Goal: Information Seeking & Learning: Check status

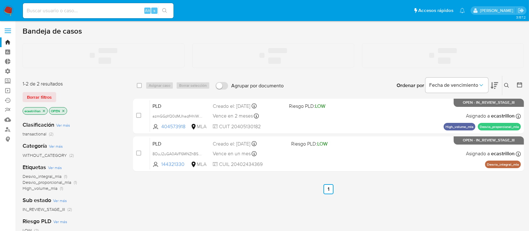
click at [57, 7] on input at bounding box center [98, 11] width 151 height 8
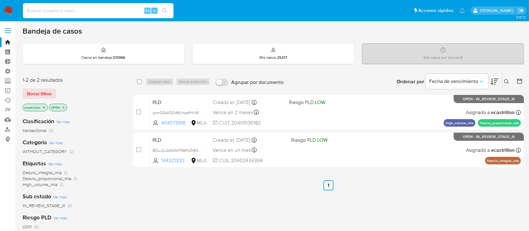
paste input "GAyevH16JH2eBgIKa4YGjp7g"
type input "GAyevH16JH2eBgIKa4YGjp7g"
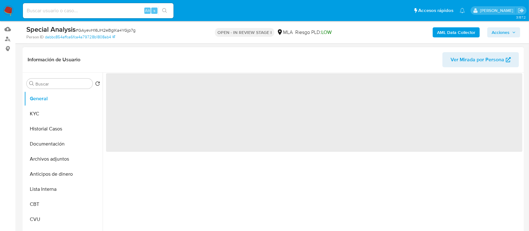
scroll to position [167, 0]
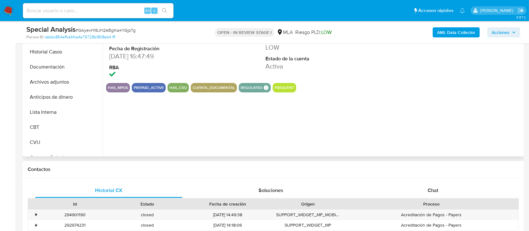
select select "10"
click at [46, 62] on button "Documentación" at bounding box center [60, 66] width 73 height 15
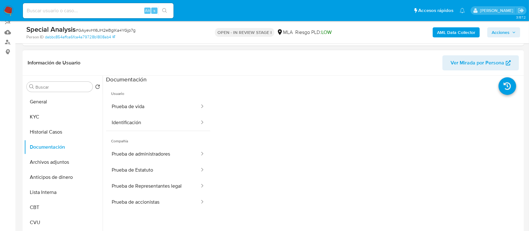
scroll to position [83, 0]
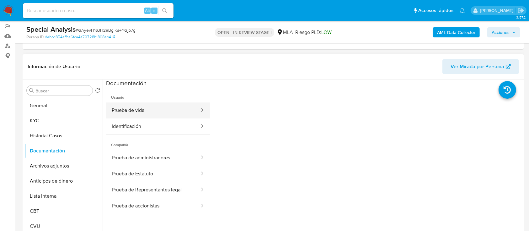
click at [143, 115] on button "Prueba de vida" at bounding box center [153, 110] width 94 height 16
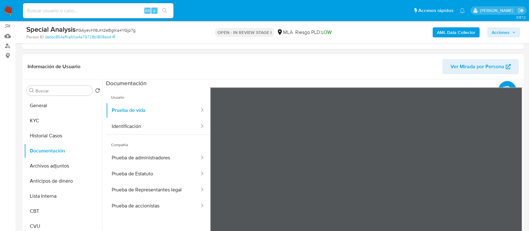
scroll to position [0, 0]
click at [141, 128] on button "Identificación" at bounding box center [153, 126] width 94 height 16
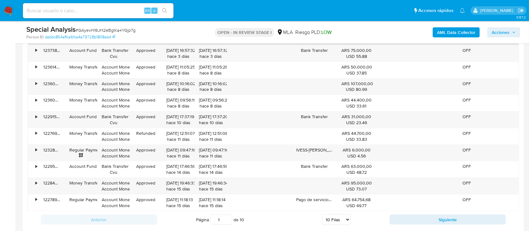
scroll to position [627, 0]
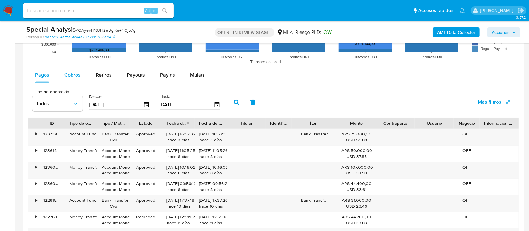
click at [78, 80] on div "Cobros" at bounding box center [72, 74] width 16 height 15
select select "10"
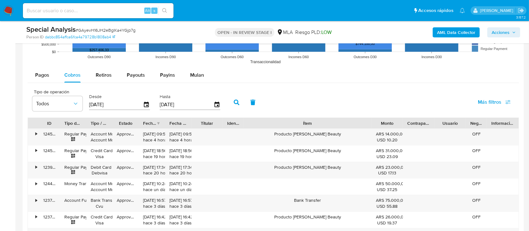
drag, startPoint x: 335, startPoint y: 119, endPoint x: 417, endPoint y: 115, distance: 82.3
click at [417, 115] on div "Tipo de operación Todos Desde 05/06/2025 Hasta 02/09/2025 Más filtros ID Tipo d…" at bounding box center [273, 198] width 491 height 225
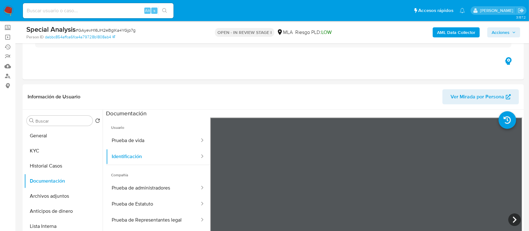
scroll to position [53, 0]
click at [49, 136] on button "General" at bounding box center [60, 135] width 73 height 15
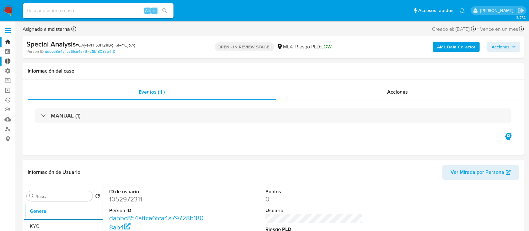
scroll to position [0, 0]
click at [8, 31] on label at bounding box center [8, 30] width 16 height 13
click at [0, 0] on input "checkbox" at bounding box center [0, 0] width 0 height 0
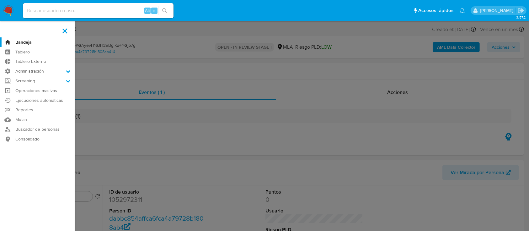
click at [60, 27] on label at bounding box center [65, 30] width 16 height 13
click at [0, 0] on input "checkbox" at bounding box center [0, 0] width 0 height 0
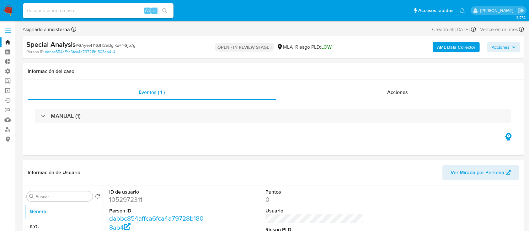
click at [3, 31] on label at bounding box center [8, 30] width 16 height 13
click at [0, 0] on input "checkbox" at bounding box center [0, 0] width 0 height 0
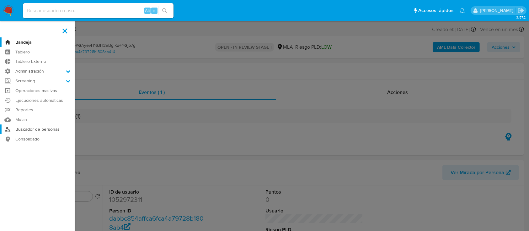
click at [35, 129] on link "Buscador de personas" at bounding box center [37, 129] width 75 height 10
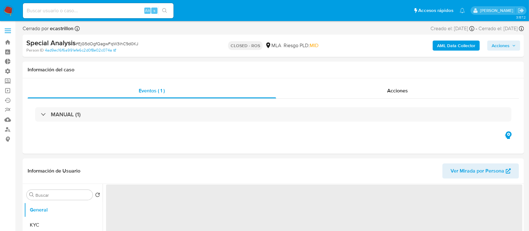
select select "10"
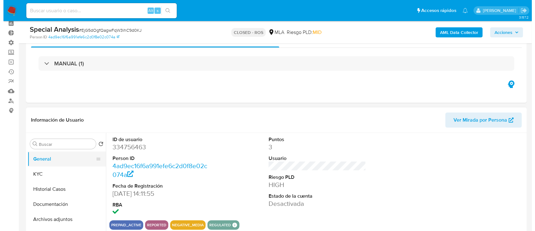
scroll to position [42, 0]
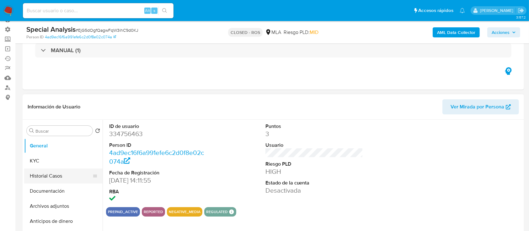
click at [44, 168] on button "Historial Casos" at bounding box center [60, 175] width 73 height 15
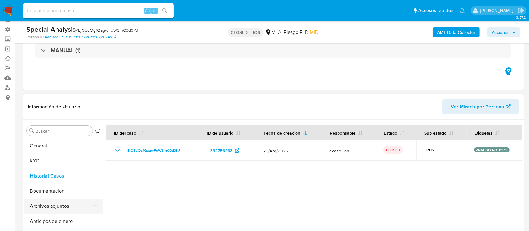
click at [61, 204] on button "Archivos adjuntos" at bounding box center [60, 205] width 73 height 15
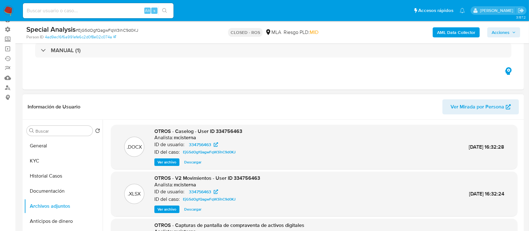
click at [164, 162] on span "Ver archivo" at bounding box center [166, 162] width 19 height 6
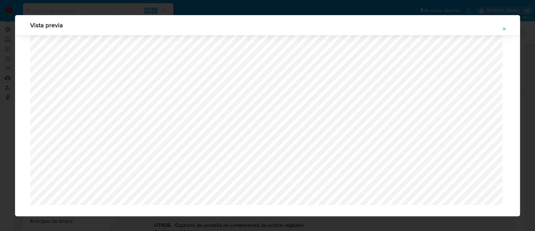
scroll to position [726, 0]
click at [505, 28] on icon "Attachment preview" at bounding box center [504, 28] width 5 height 5
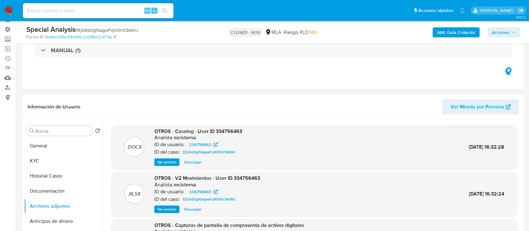
scroll to position [0, 0]
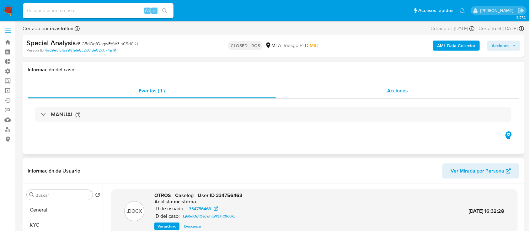
click at [314, 90] on div "Acciones" at bounding box center [397, 90] width 243 height 15
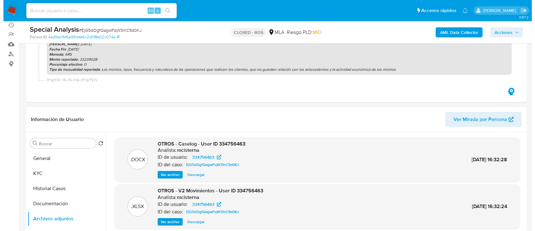
scroll to position [96, 0]
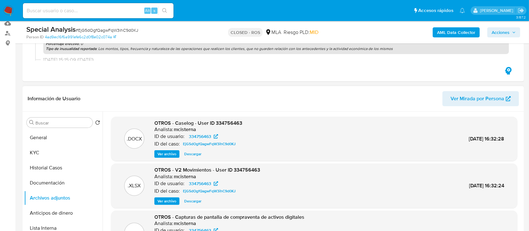
click at [177, 150] on button "Ver archivo" at bounding box center [166, 154] width 25 height 8
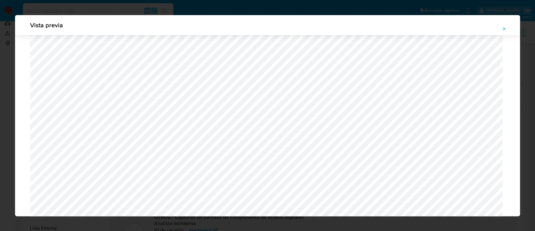
scroll to position [282, 0]
click at [504, 28] on icon "Attachment preview" at bounding box center [504, 28] width 3 height 3
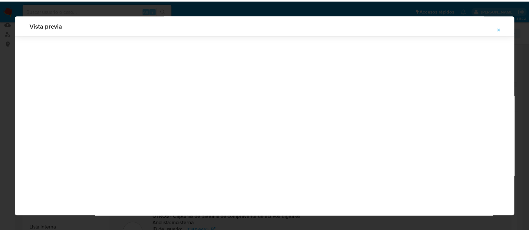
scroll to position [20, 0]
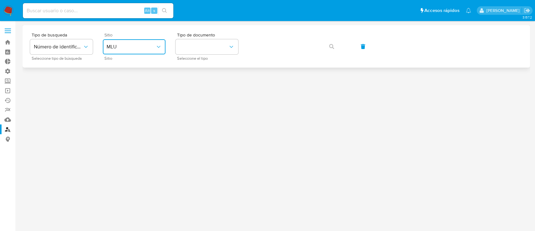
click at [152, 50] on button "MLU" at bounding box center [134, 46] width 63 height 15
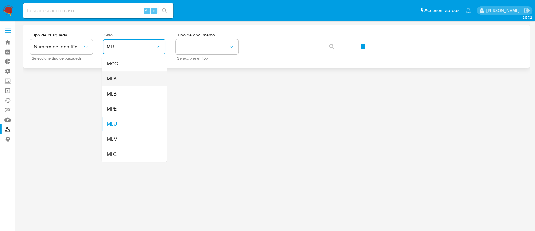
click at [148, 72] on div "MLA" at bounding box center [132, 78] width 51 height 15
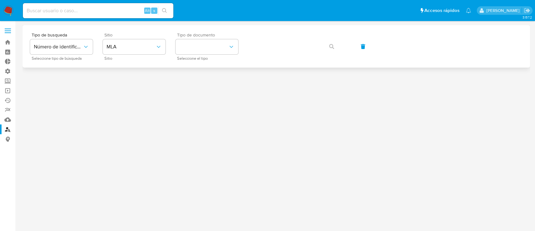
click at [194, 54] on div "Tipo de documento Seleccione el tipo" at bounding box center [207, 46] width 63 height 27
click at [198, 54] on button "identificationType" at bounding box center [207, 46] width 63 height 15
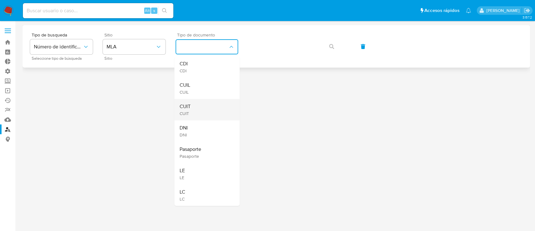
click at [198, 109] on div "CUIT CUIT" at bounding box center [204, 109] width 51 height 21
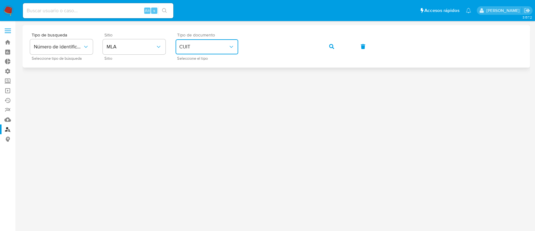
click at [328, 45] on button "button" at bounding box center [331, 46] width 21 height 15
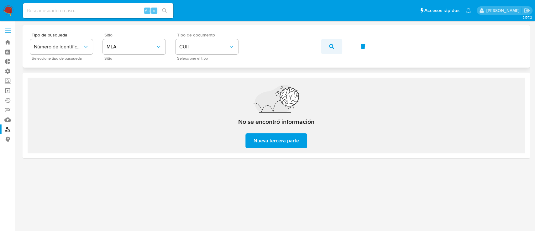
click at [336, 46] on button "button" at bounding box center [331, 46] width 21 height 15
click at [8, 39] on link "Bandeja" at bounding box center [37, 42] width 75 height 10
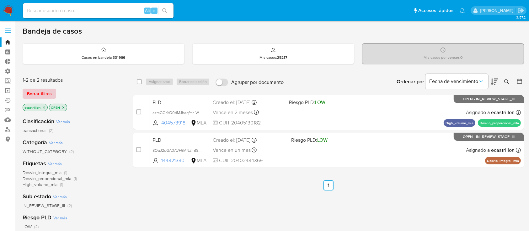
click at [47, 92] on span "Borrar filtros" at bounding box center [39, 93] width 25 height 9
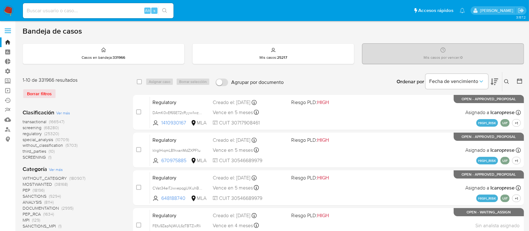
click at [120, 8] on input at bounding box center [98, 11] width 151 height 8
paste input "GAyevH16JH2eBgIKa4YGjp7g"
type input "GAyevH16JH2eBgIKa4YGjp7g"
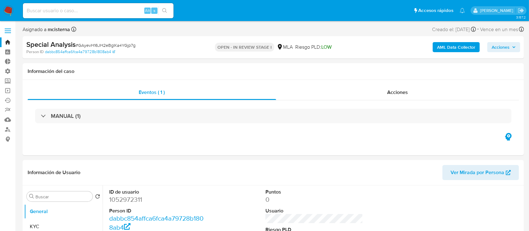
select select "10"
